Goal: Find specific page/section: Find specific page/section

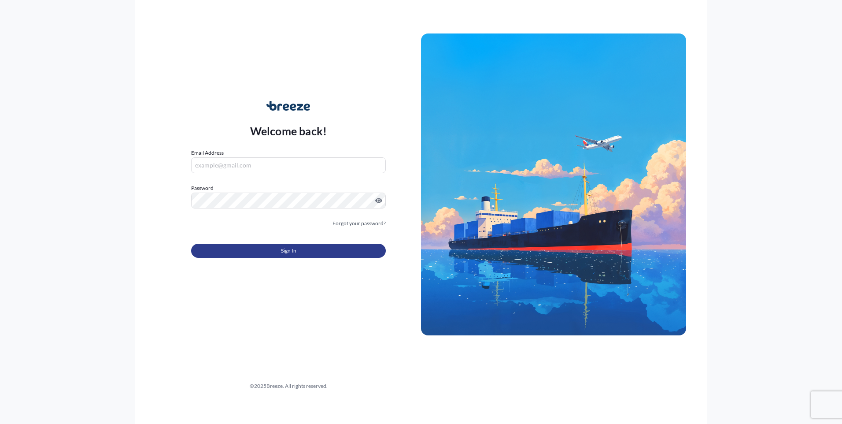
type input "[EMAIL_ADDRESS][DOMAIN_NAME]"
click at [316, 251] on button "Sign In" at bounding box center [288, 251] width 195 height 14
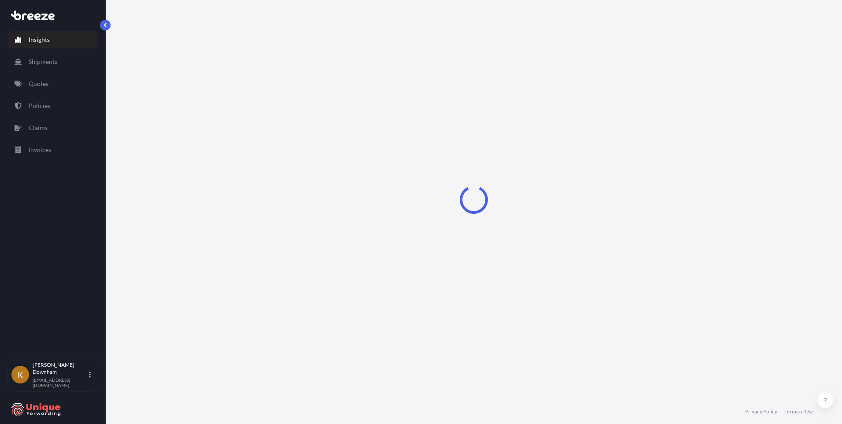
select select "2025"
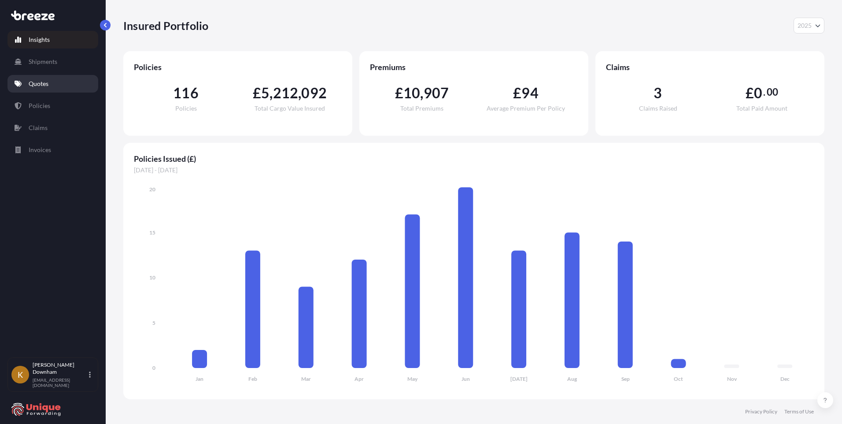
click at [58, 89] on link "Quotes" at bounding box center [52, 84] width 91 height 18
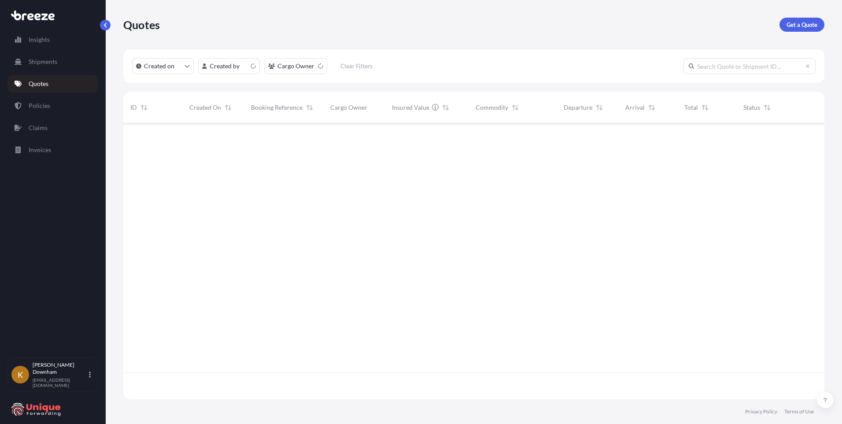
scroll to position [274, 695]
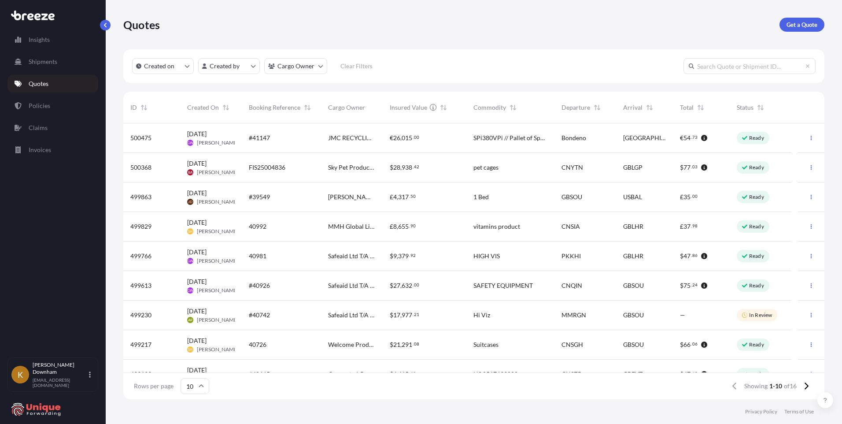
click at [190, 89] on div "Created on Created by Cargo Owner Clear Filters ID Created On Booking Reference…" at bounding box center [473, 224] width 701 height 350
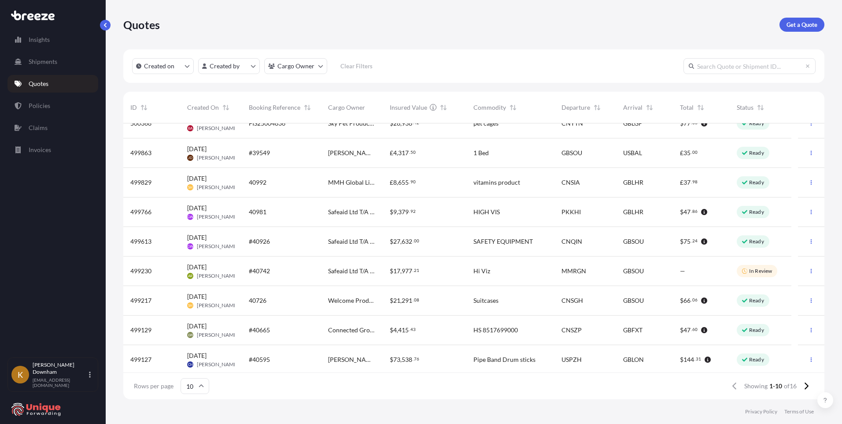
scroll to position [46, 0]
click at [806, 388] on icon at bounding box center [806, 386] width 5 height 8
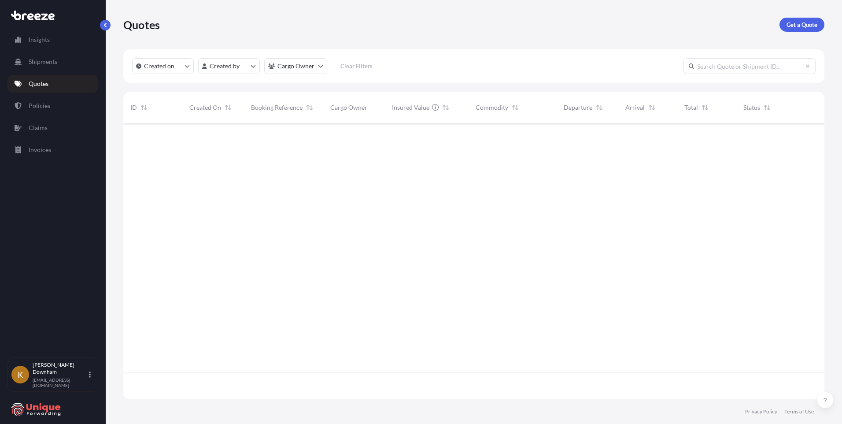
scroll to position [0, 0]
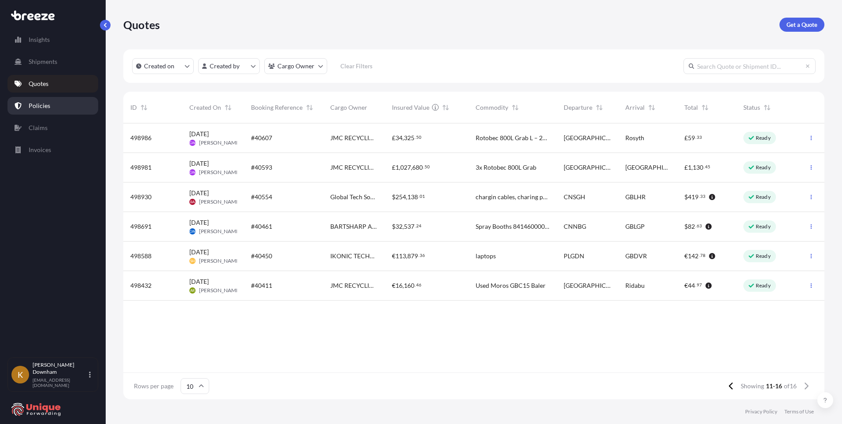
click at [46, 104] on p "Policies" at bounding box center [40, 105] width 22 height 9
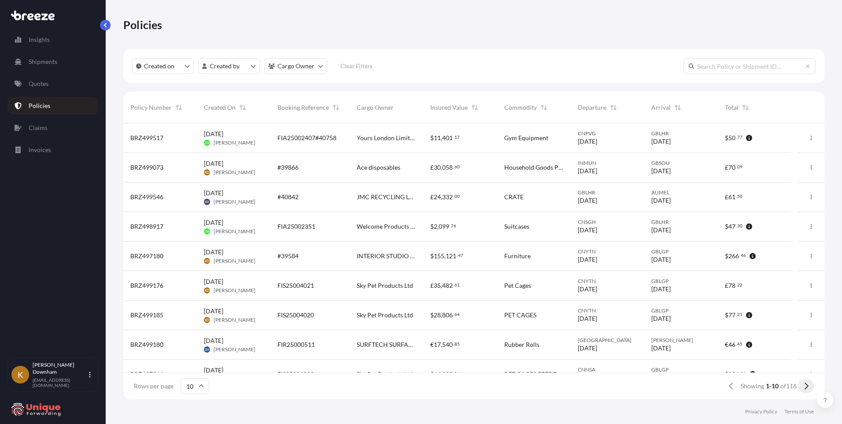
click at [804, 389] on icon at bounding box center [806, 386] width 5 height 8
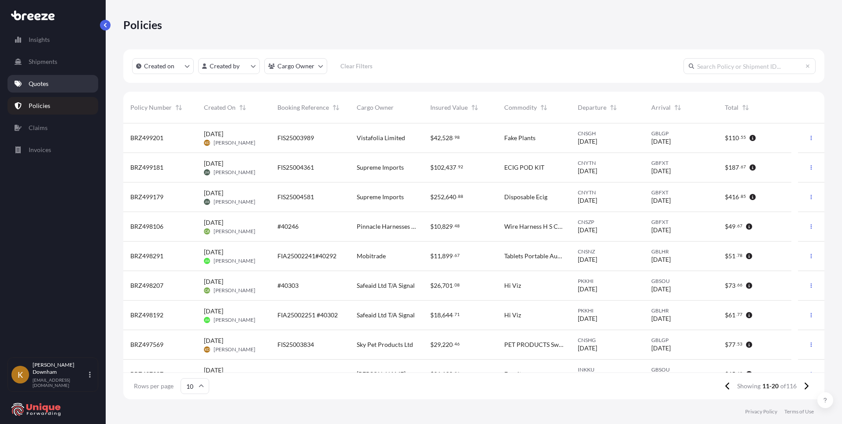
click at [52, 83] on link "Quotes" at bounding box center [52, 84] width 91 height 18
